Goal: Information Seeking & Learning: Learn about a topic

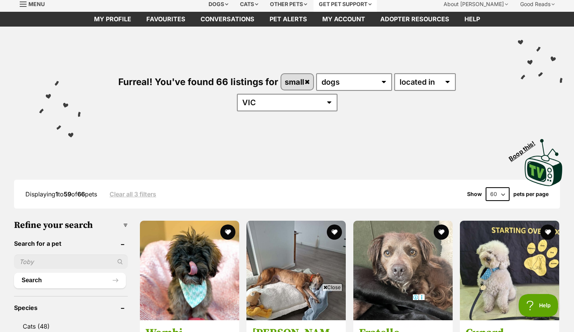
scroll to position [26, 0]
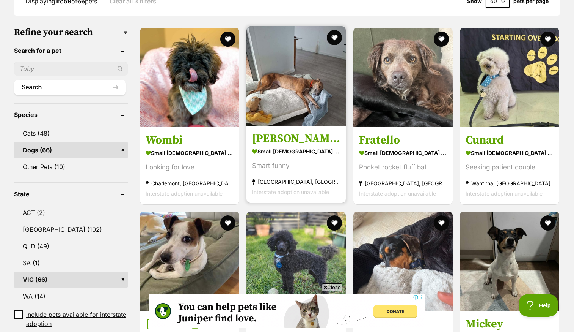
scroll to position [218, 0]
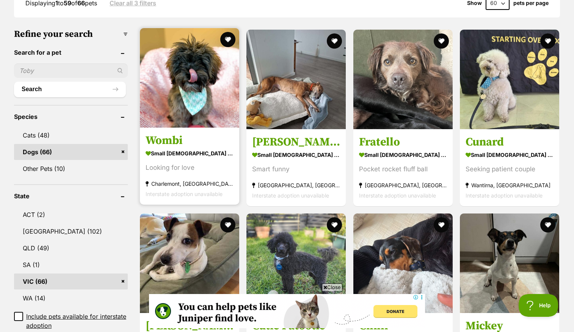
click at [194, 85] on img at bounding box center [189, 77] width 99 height 99
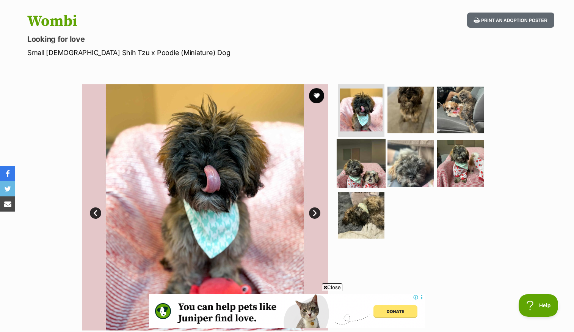
scroll to position [75, 0]
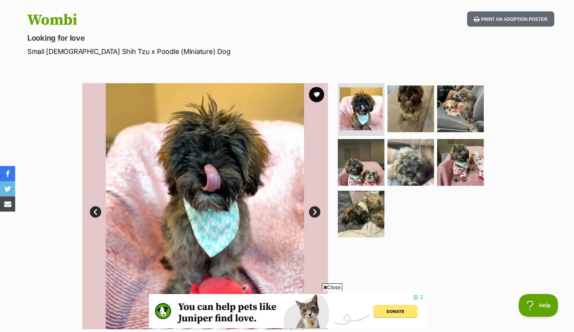
click at [316, 211] on link "Next" at bounding box center [314, 211] width 11 height 11
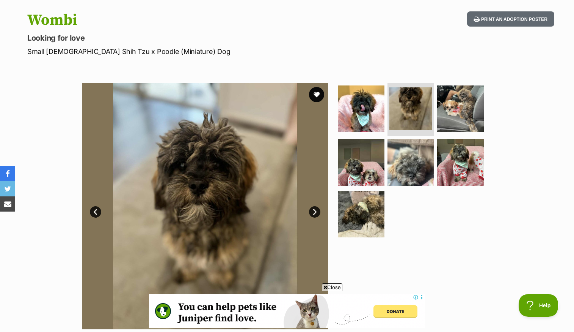
click at [316, 211] on link "Next" at bounding box center [314, 211] width 11 height 11
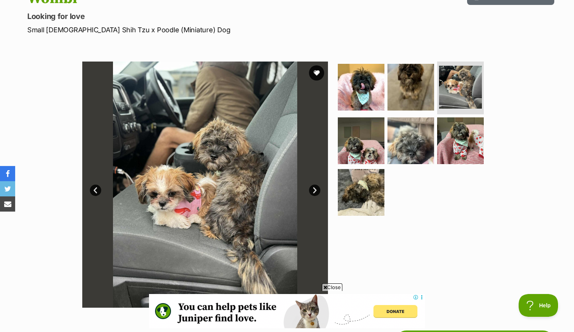
scroll to position [98, 0]
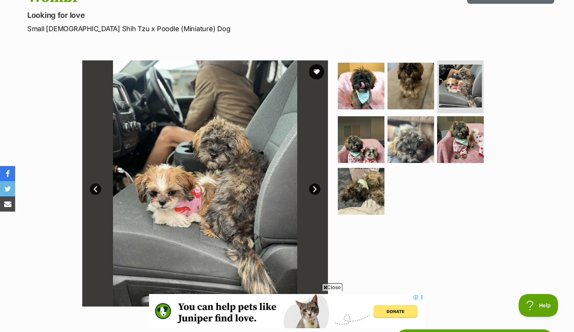
click at [317, 189] on link "Next" at bounding box center [314, 188] width 11 height 11
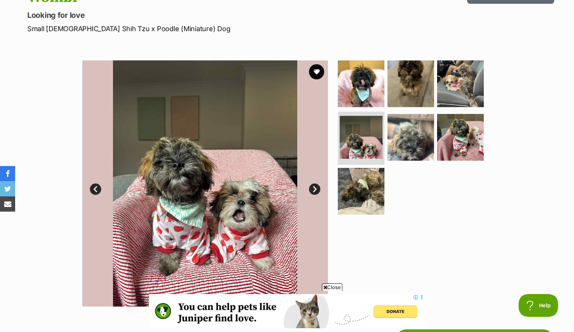
click at [317, 189] on link "Next" at bounding box center [314, 188] width 11 height 11
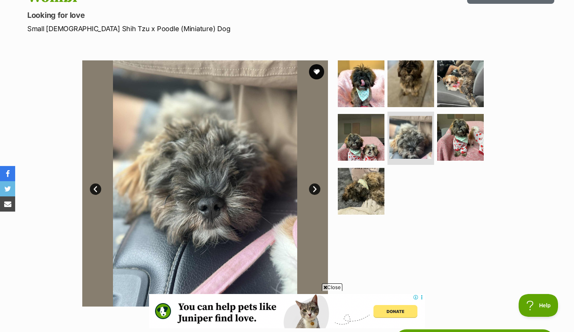
click at [317, 189] on link "Next" at bounding box center [314, 188] width 11 height 11
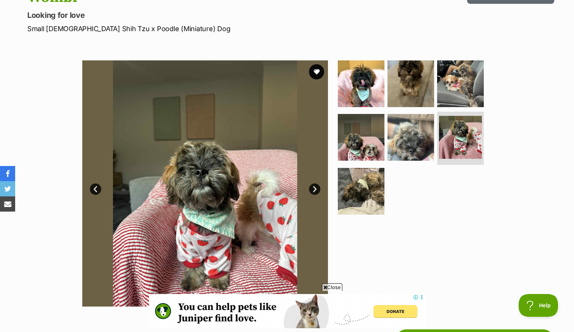
click at [317, 189] on link "Next" at bounding box center [314, 188] width 11 height 11
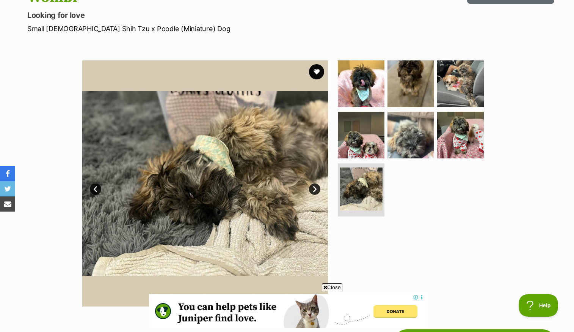
click at [317, 189] on link "Next" at bounding box center [314, 188] width 11 height 11
